Goal: Task Accomplishment & Management: Use online tool/utility

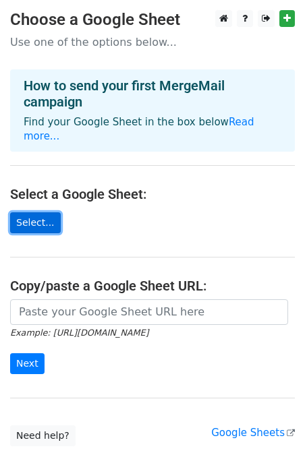
click at [38, 212] on link "Select..." at bounding box center [35, 222] width 51 height 21
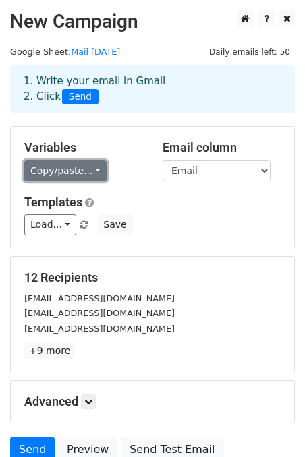
click at [61, 172] on link "Copy/paste..." at bounding box center [65, 170] width 82 height 21
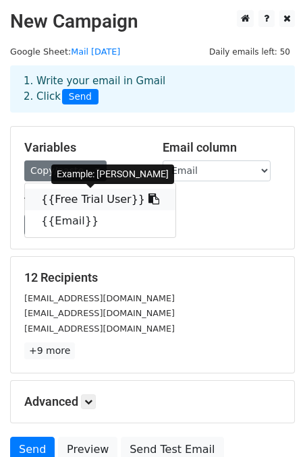
click at [98, 198] on link "{{Free Trial User}}" at bounding box center [100, 200] width 150 height 22
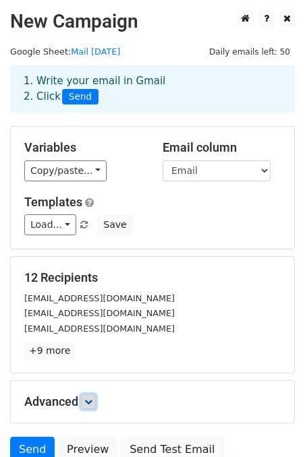
click at [87, 401] on icon at bounding box center [88, 402] width 8 height 8
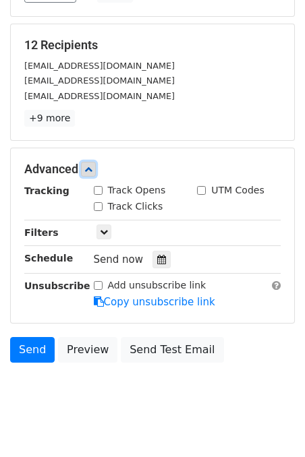
scroll to position [233, 0]
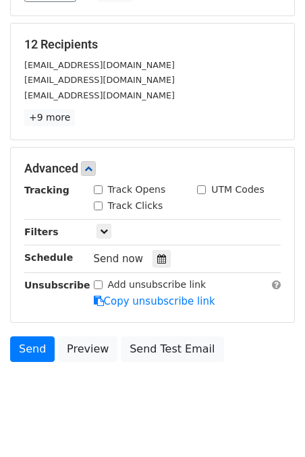
click at [98, 191] on input "Track Opens" at bounding box center [98, 189] width 9 height 9
checkbox input "true"
click at [100, 206] on input "Track Clicks" at bounding box center [98, 206] width 9 height 9
checkbox input "true"
click at [199, 194] on input "UTM Codes" at bounding box center [201, 189] width 9 height 9
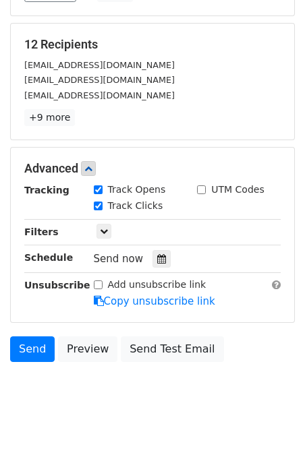
checkbox input "true"
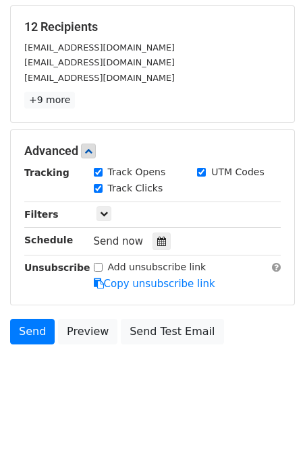
scroll to position [249, 0]
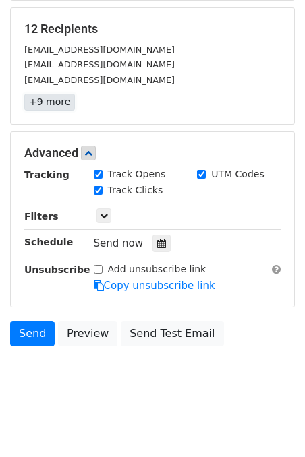
click at [49, 104] on link "+9 more" at bounding box center [49, 102] width 51 height 17
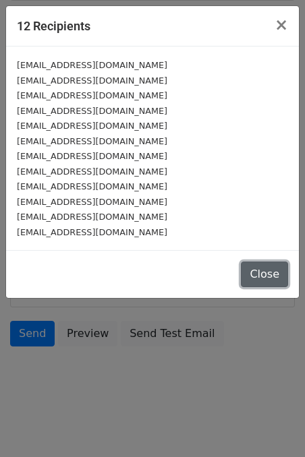
click at [262, 282] on button "Close" at bounding box center [264, 275] width 47 height 26
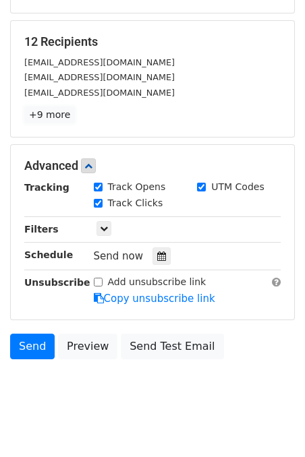
scroll to position [252, 0]
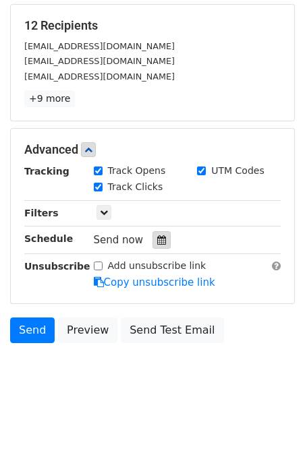
click at [157, 243] on icon at bounding box center [161, 239] width 9 height 9
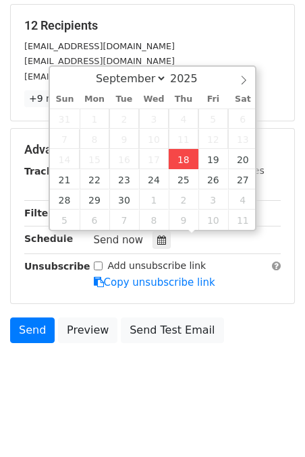
type input "2025-09-18 12:00"
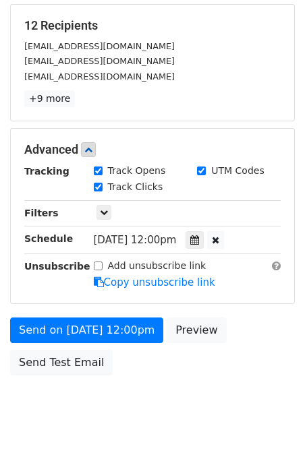
click at [244, 276] on div "Add unsubscribe link Copy unsubscribe link" at bounding box center [188, 274] width 208 height 31
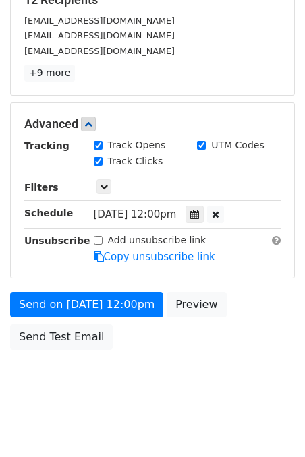
scroll to position [285, 0]
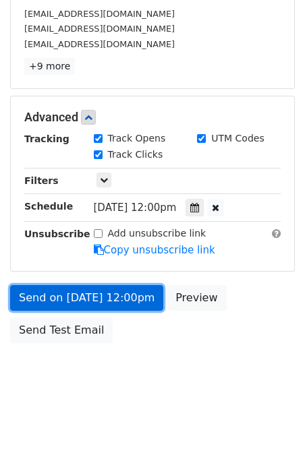
click at [68, 295] on link "Send on Sep 18 at 12:00pm" at bounding box center [86, 298] width 153 height 26
